Goal: Information Seeking & Learning: Learn about a topic

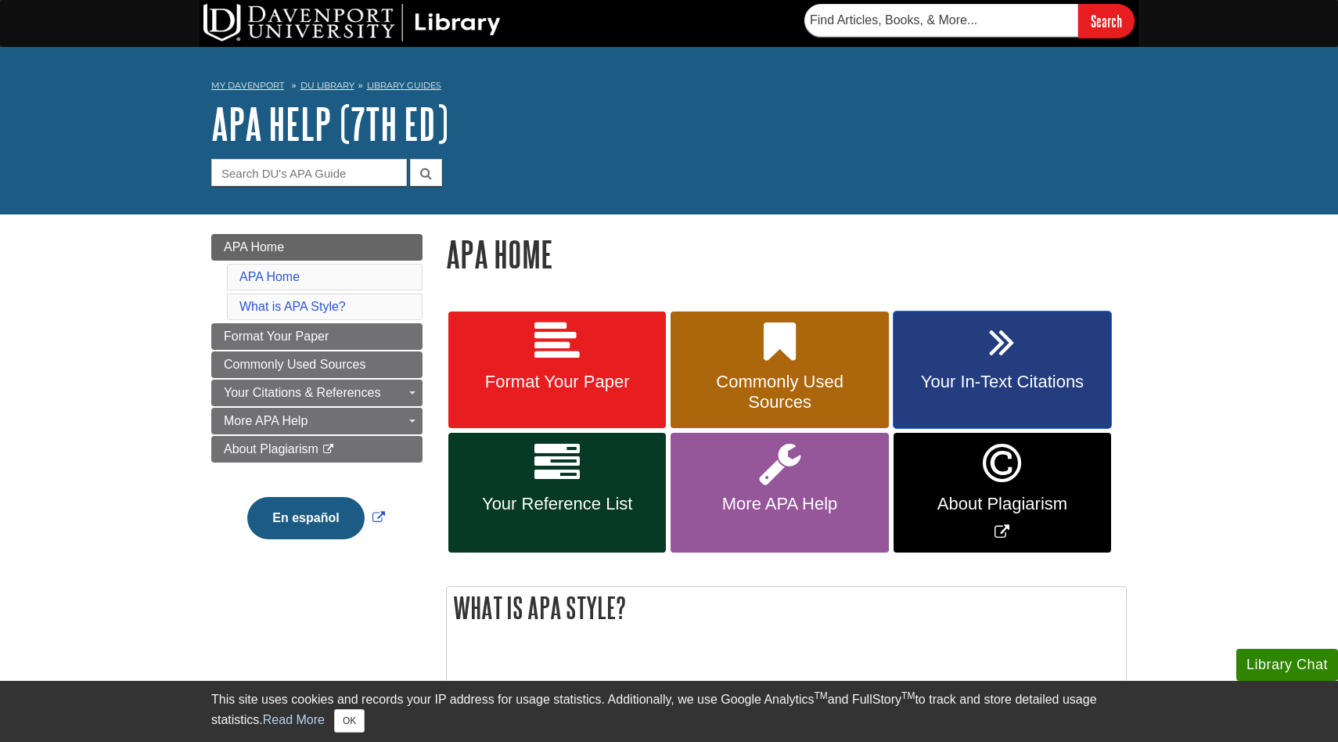
click at [971, 364] on link "Your In-Text Citations" at bounding box center [1003, 370] width 218 height 117
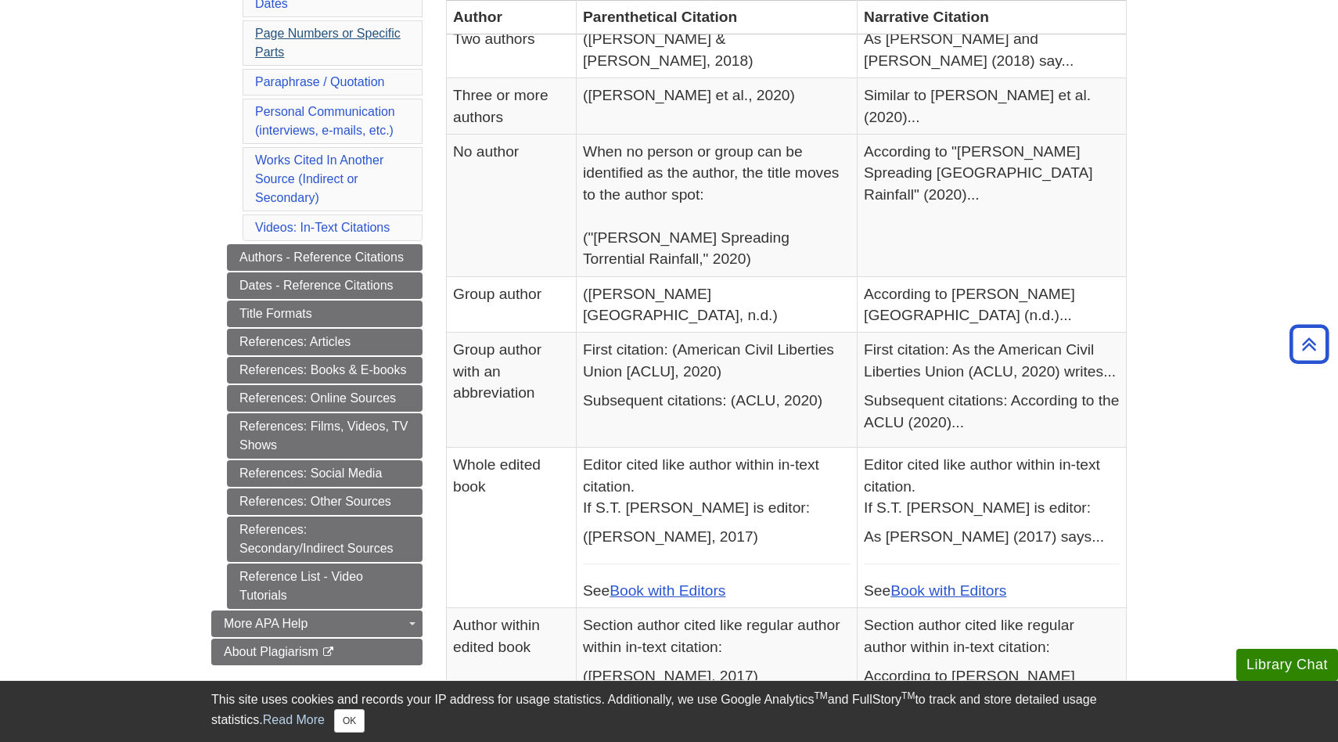
scroll to position [479, 0]
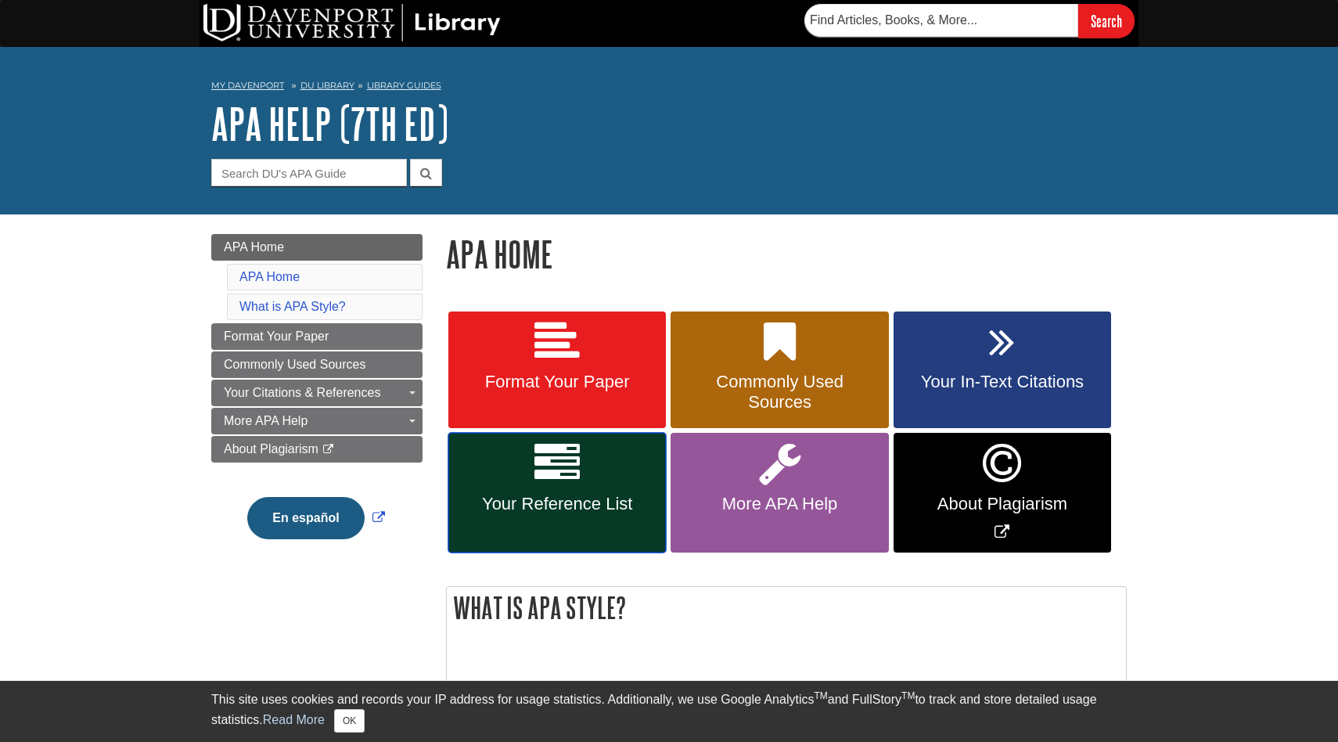
click at [634, 505] on span "Your Reference List" at bounding box center [557, 504] width 194 height 20
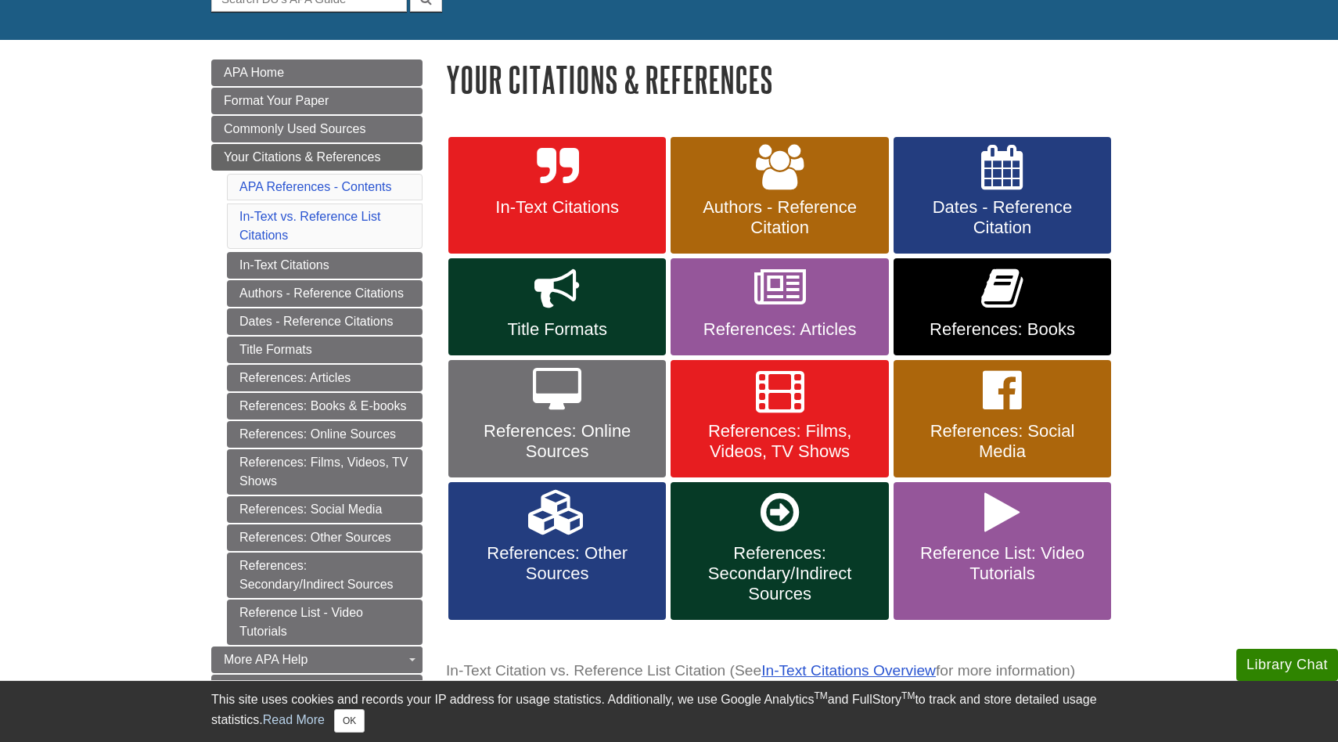
scroll to position [178, 0]
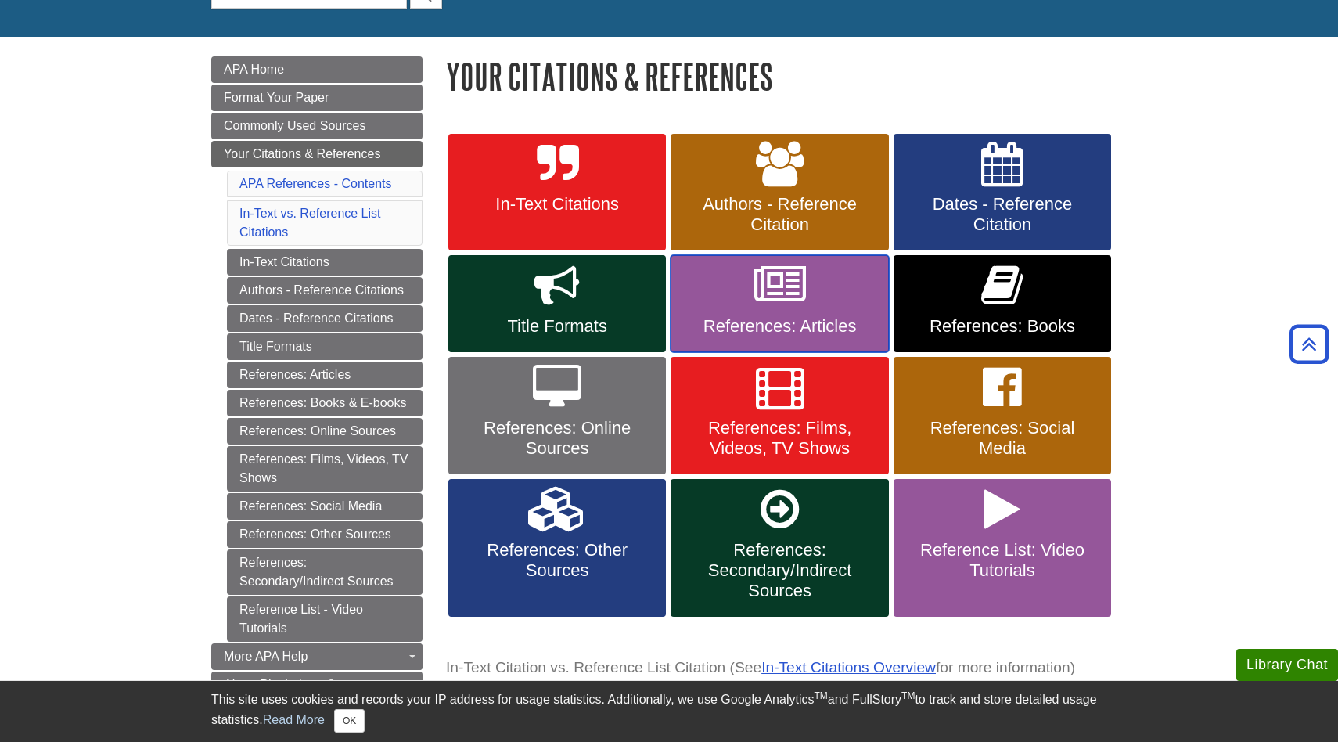
click at [809, 283] on link "References: Articles" at bounding box center [780, 303] width 218 height 97
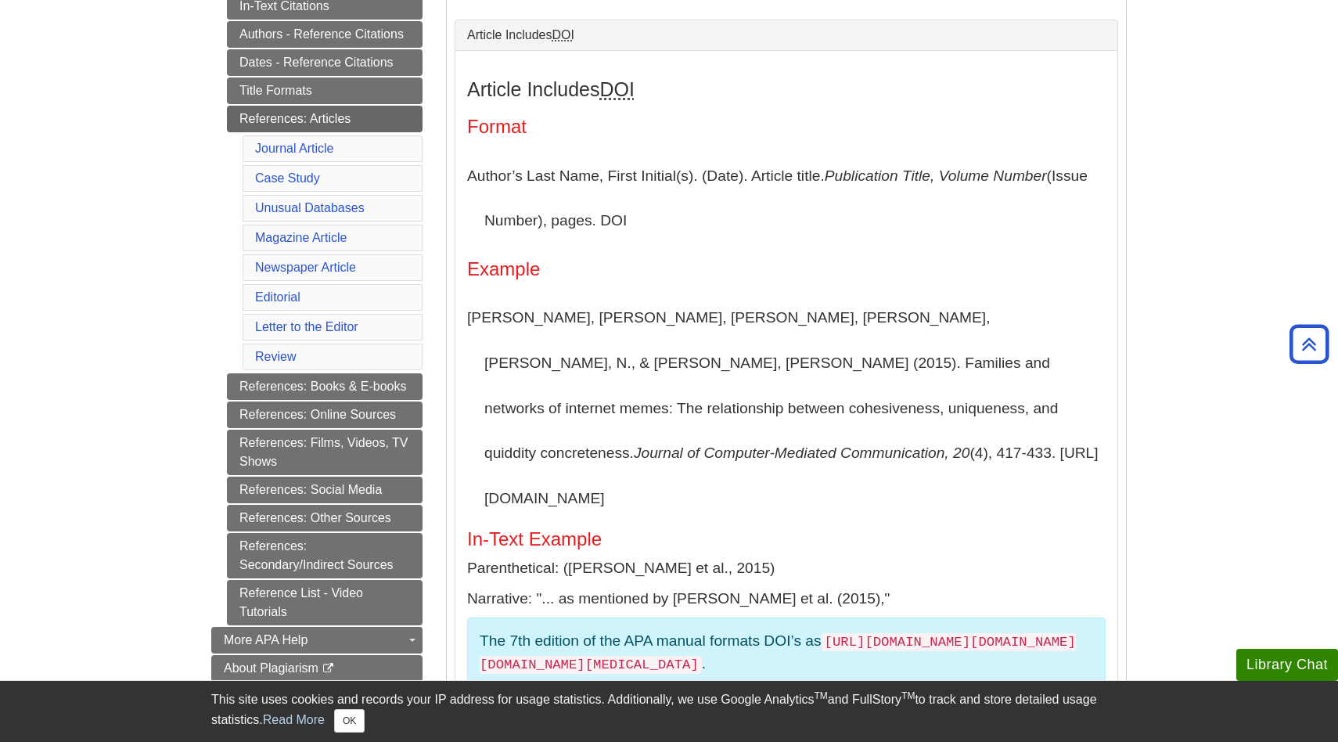
scroll to position [362, 0]
